Goal: Transaction & Acquisition: Download file/media

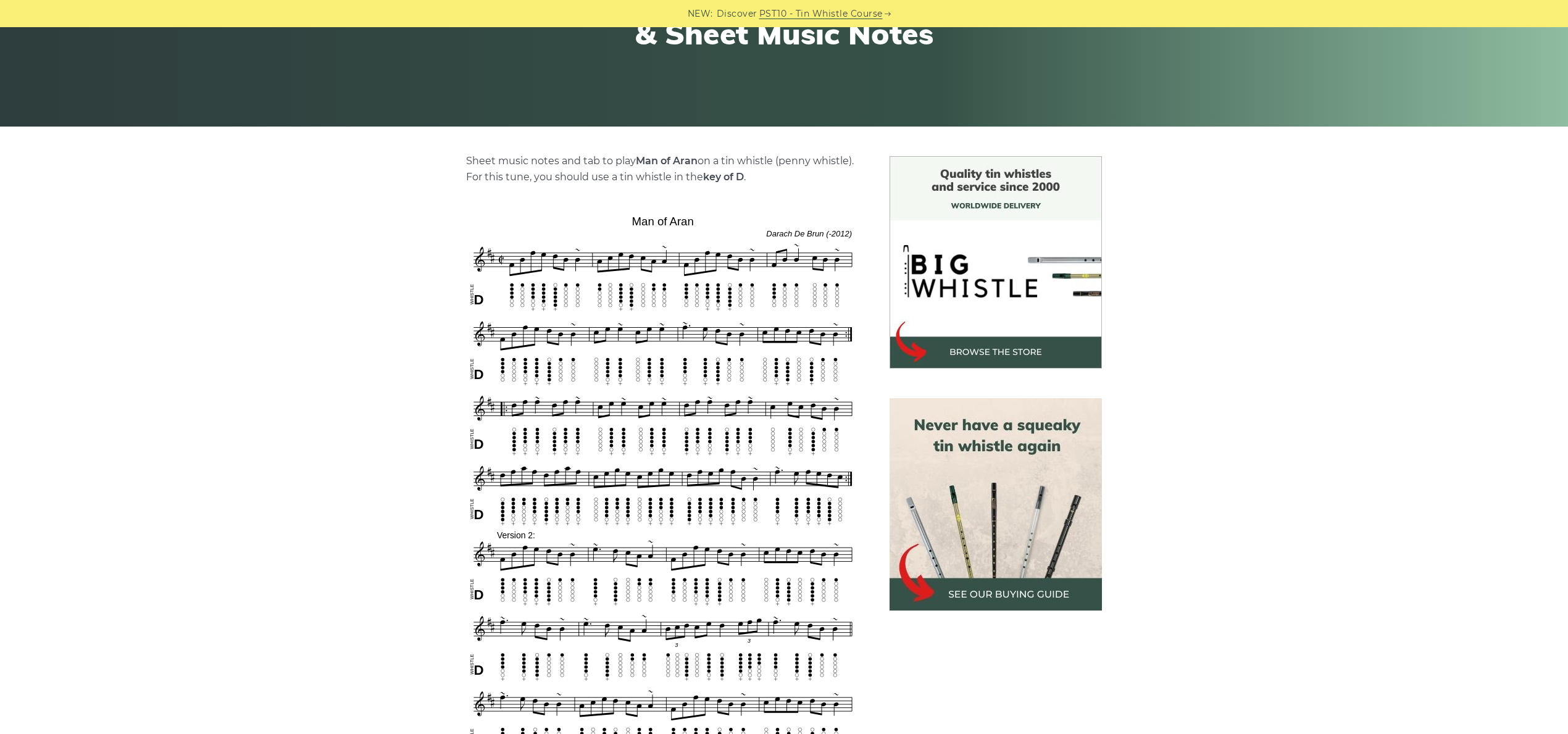
scroll to position [199, 0]
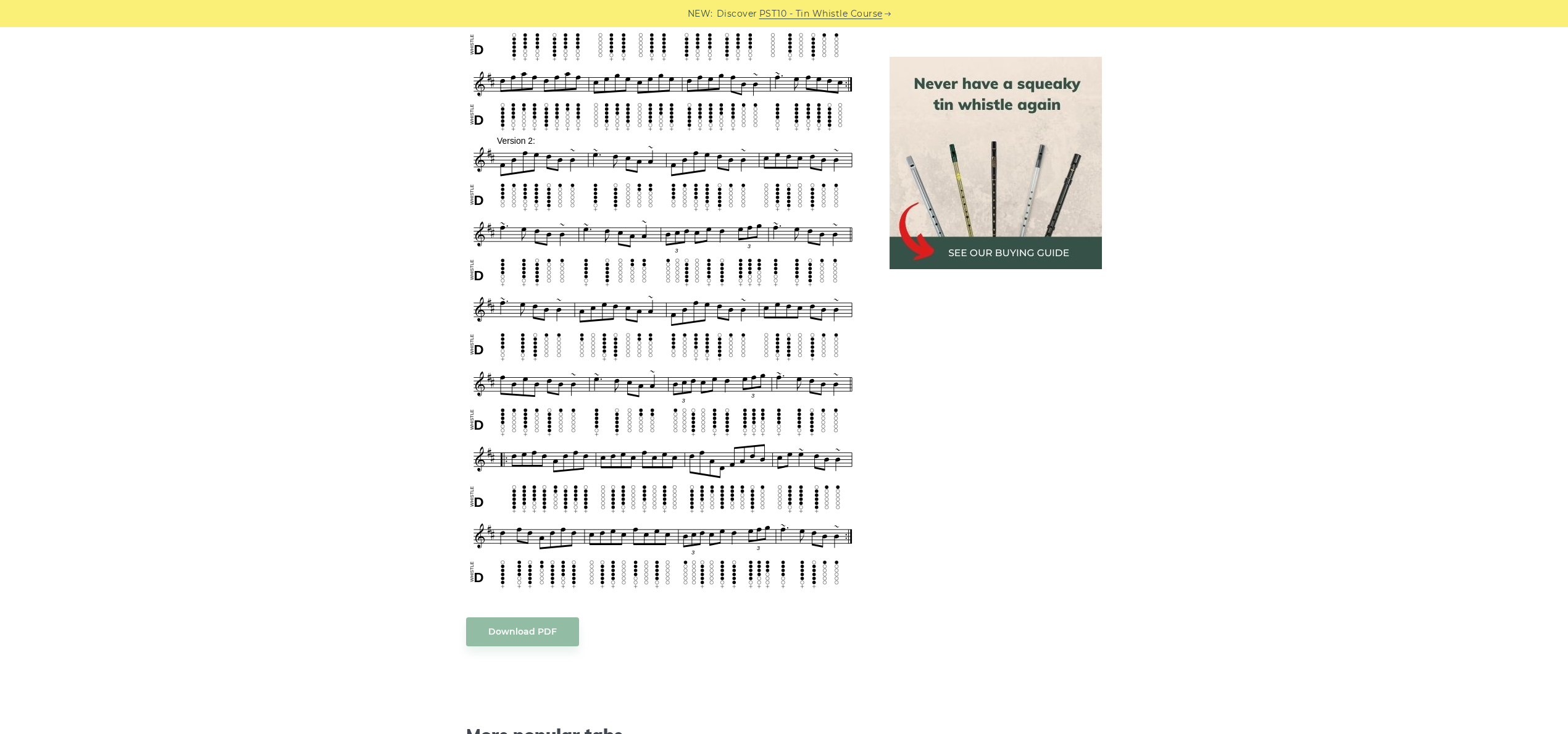
scroll to position [619, 0]
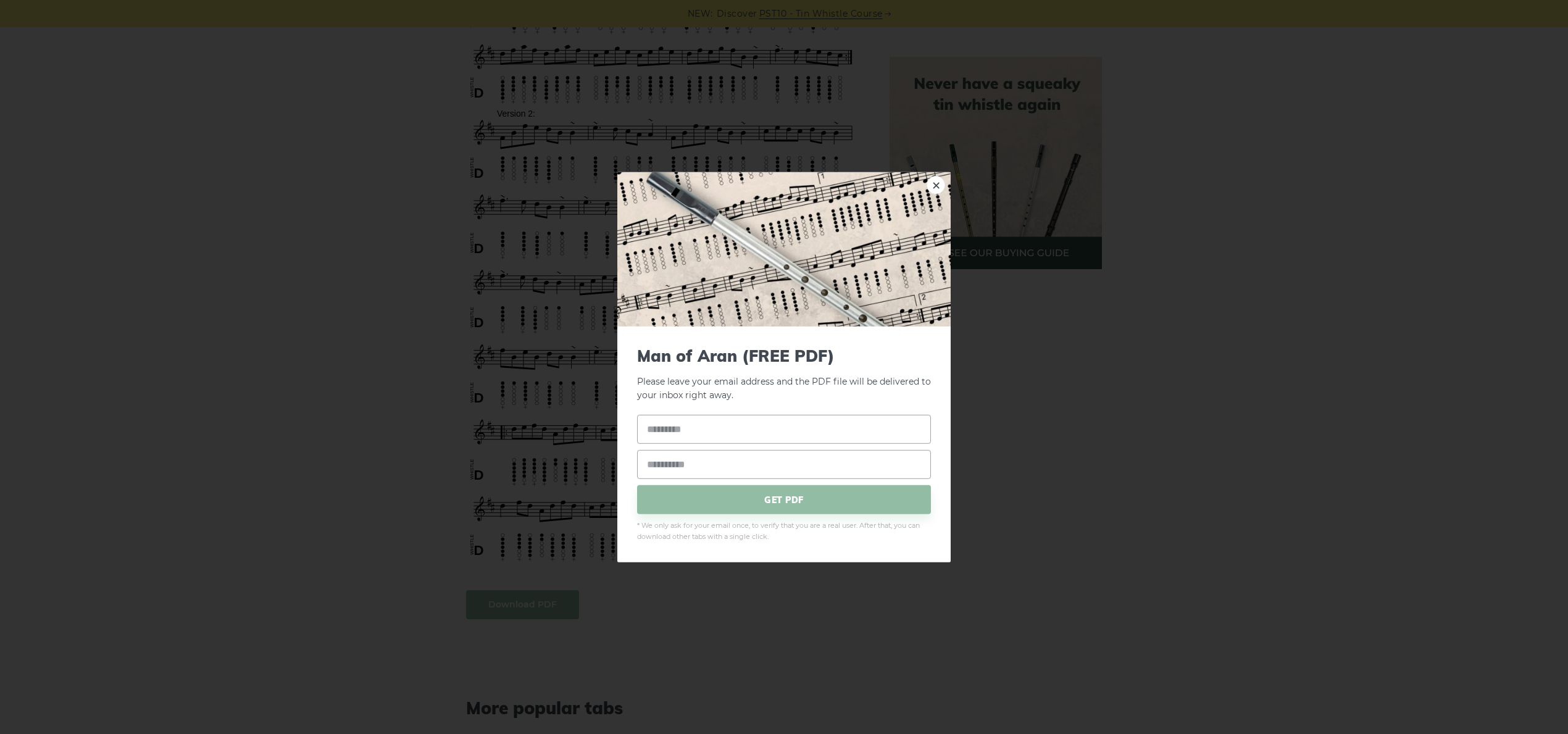
click at [525, 603] on body "NEW: Discover PST10 - Tin Whistle Course Lessons Fingering Charts Tabs & Notes …" at bounding box center [784, 564] width 1568 height 2368
click at [643, 431] on input "text" at bounding box center [783, 429] width 294 height 29
type input "******"
click at [653, 462] on input "email" at bounding box center [783, 464] width 294 height 29
type input "**********"
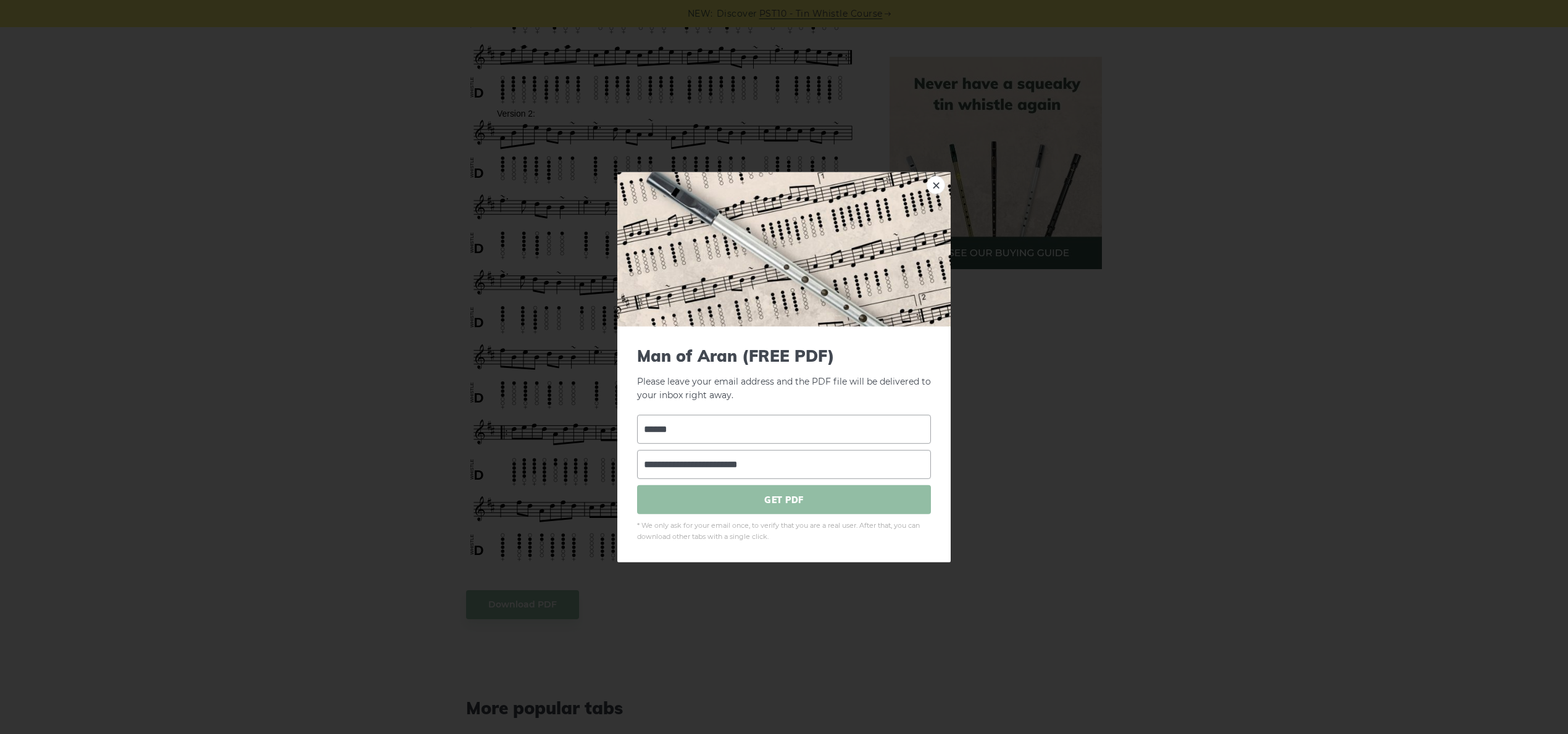
click at [776, 501] on span "GET PDF" at bounding box center [783, 500] width 294 height 29
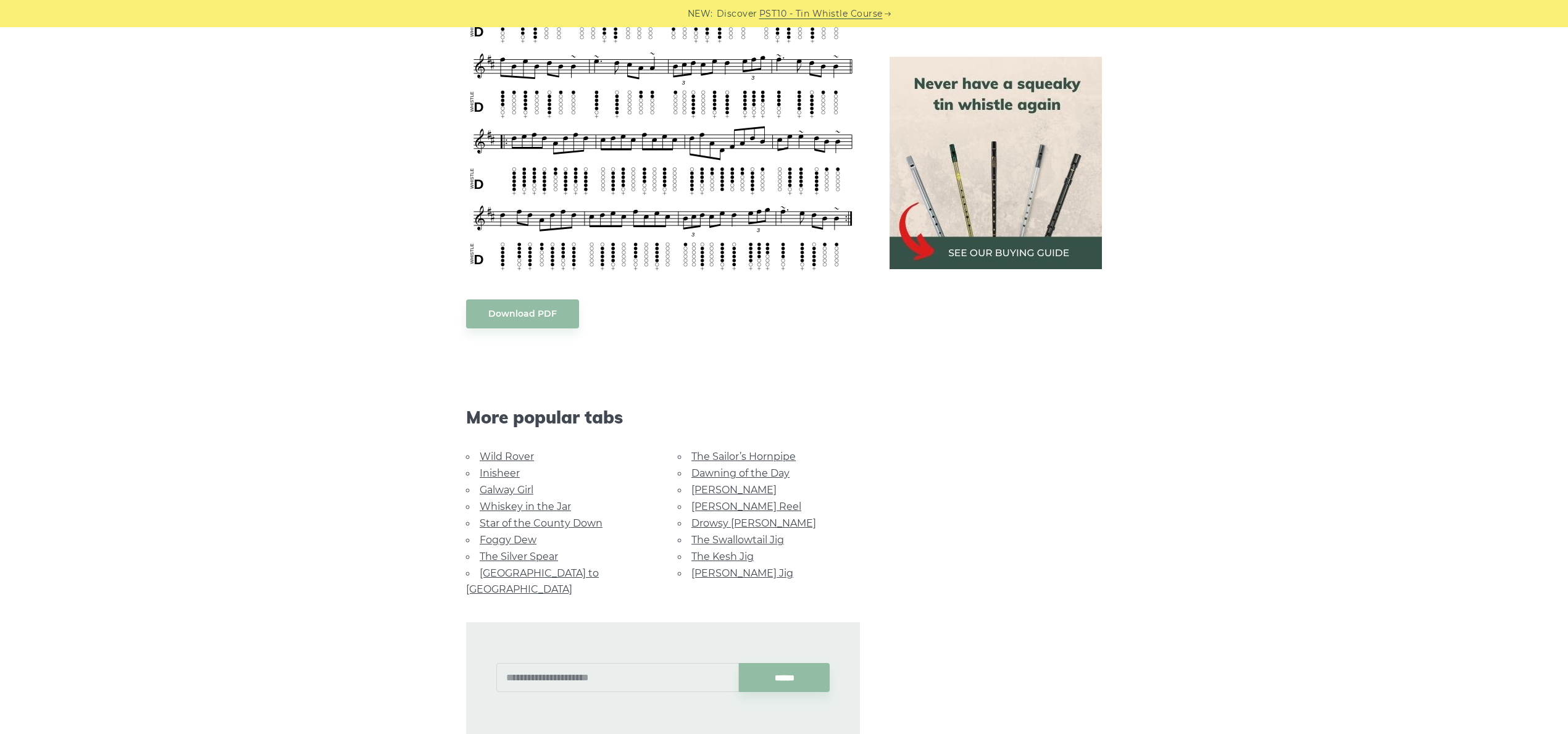
scroll to position [989, 0]
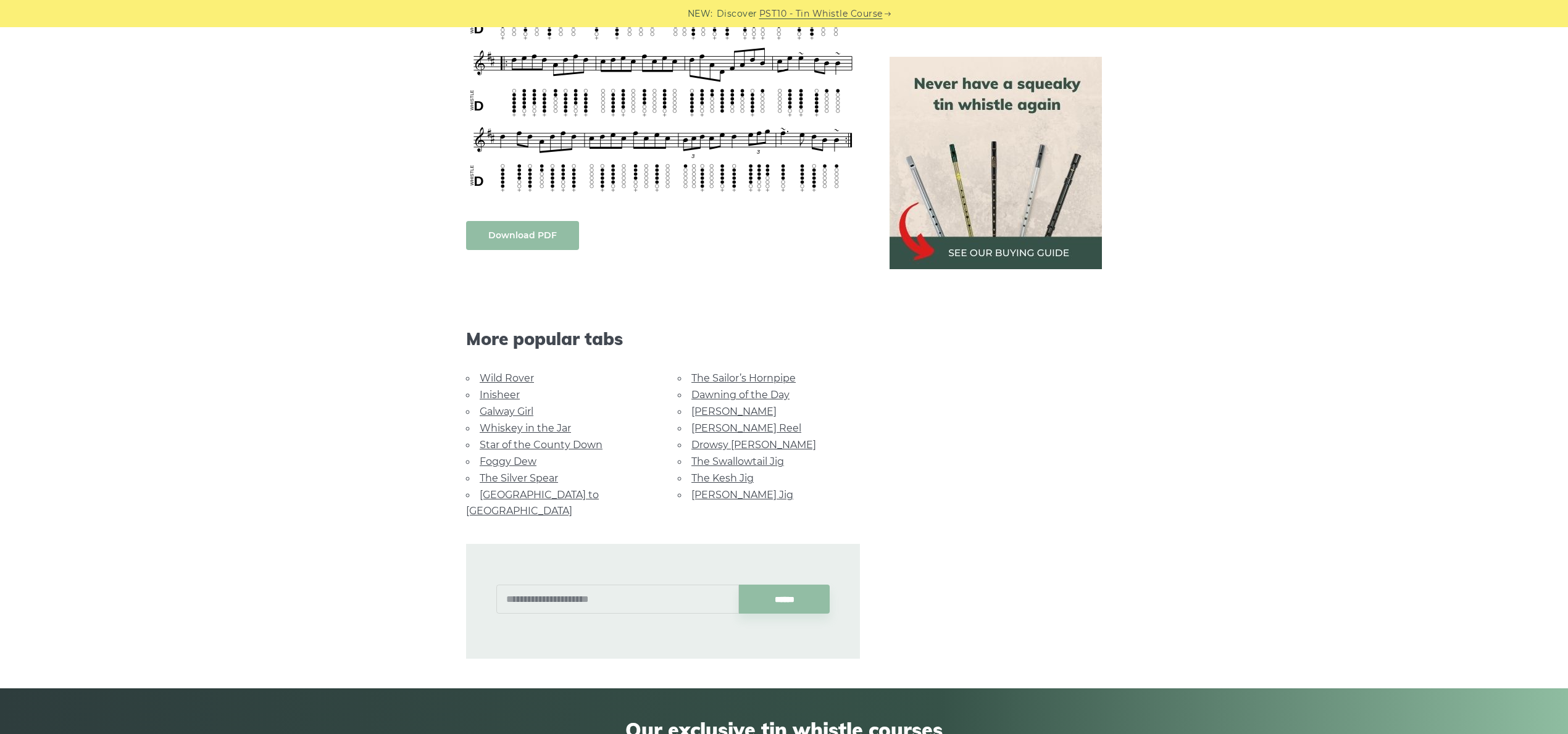
click at [515, 230] on link "Download PDF" at bounding box center [522, 235] width 113 height 29
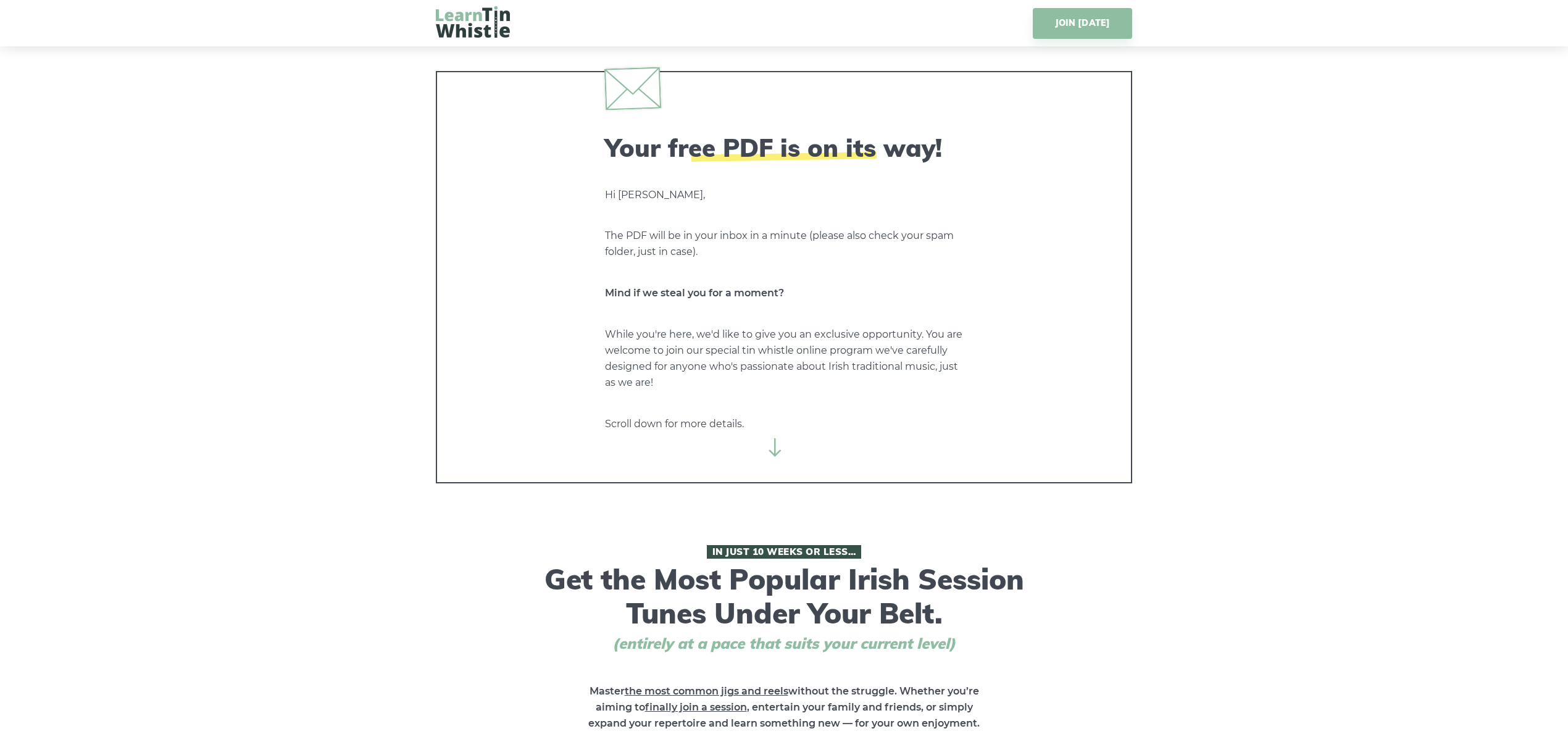
scroll to position [8, 0]
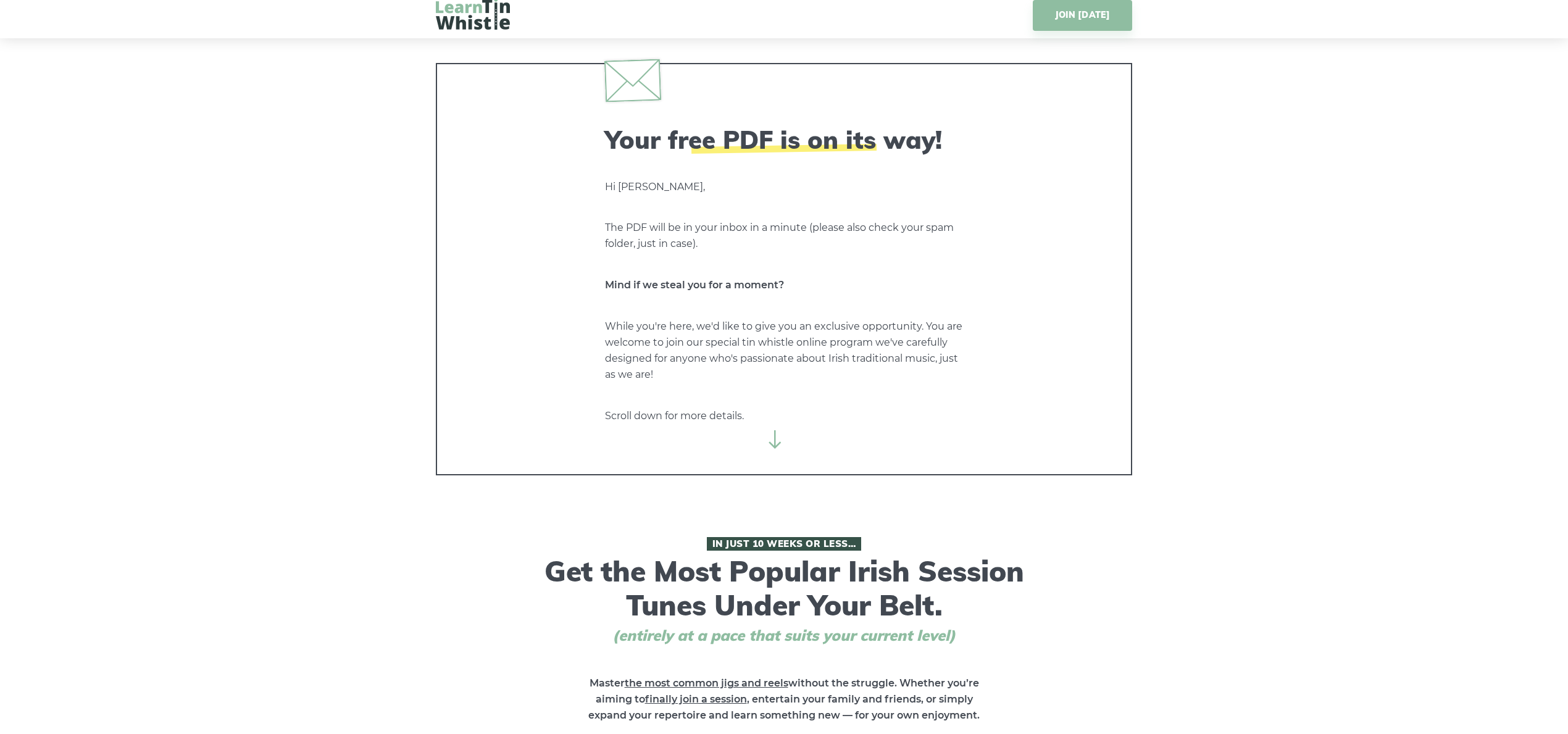
click at [779, 443] on icon at bounding box center [776, 440] width 19 height 19
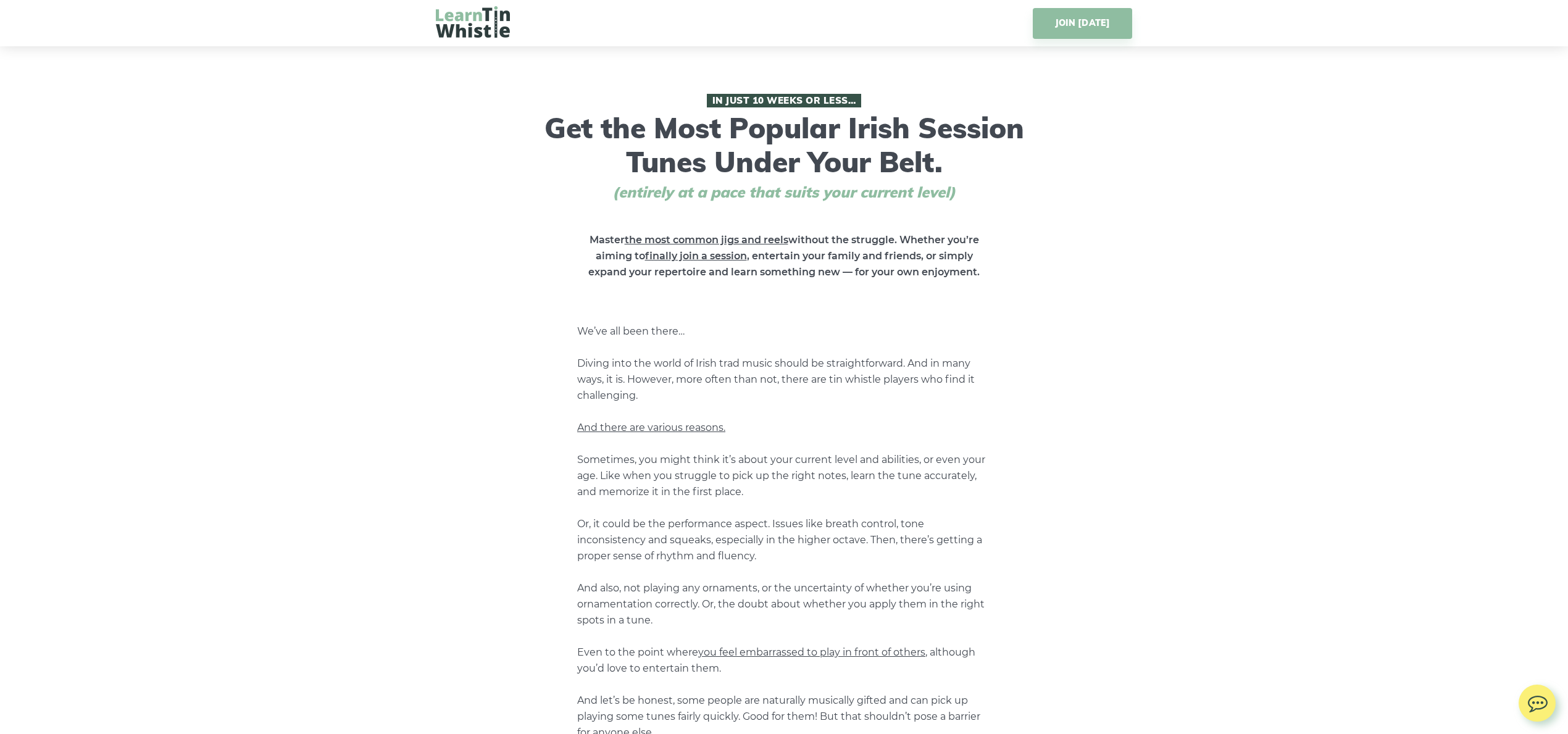
scroll to position [0, 0]
